Goal: Check status: Check status

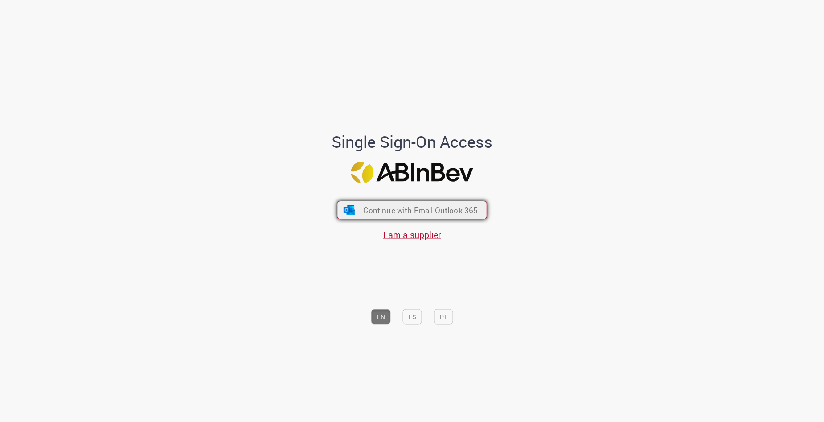
click at [389, 209] on span "Continue with Email Outlook 365" at bounding box center [420, 210] width 115 height 10
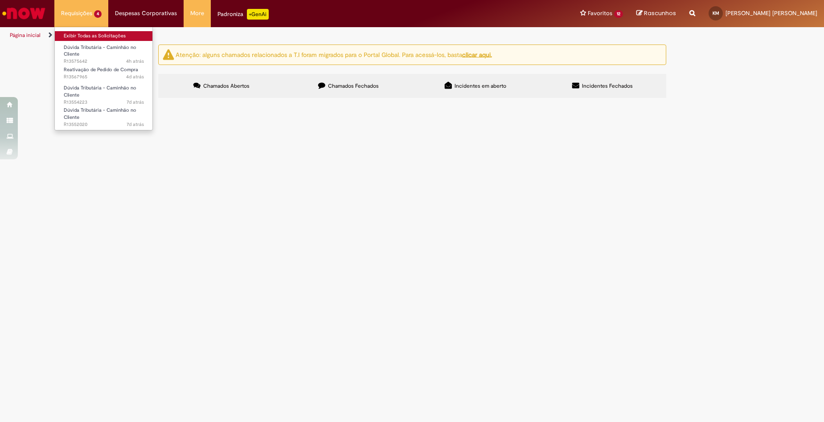
click at [72, 35] on link "Exibir Todas as Solicitações" at bounding box center [104, 36] width 98 height 10
click at [0, 0] on span "R13567965" at bounding box center [0, 0] width 0 height 0
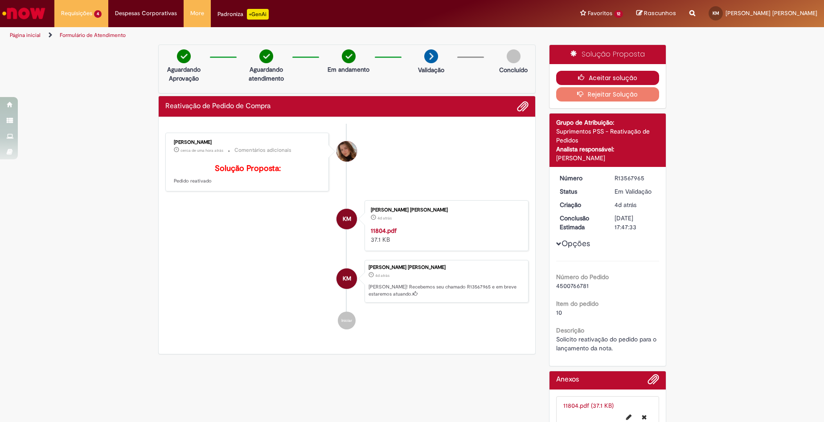
click at [587, 77] on button "Aceitar solução" at bounding box center [607, 78] width 103 height 14
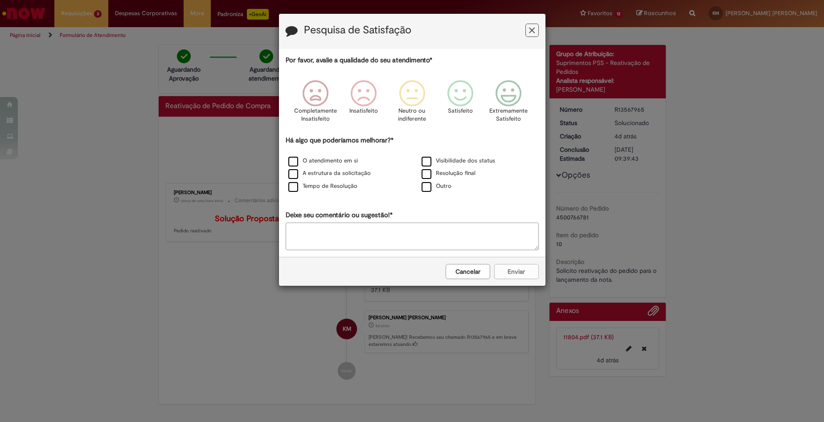
click at [470, 271] on button "Cancelar" at bounding box center [468, 271] width 45 height 15
